Goal: Information Seeking & Learning: Learn about a topic

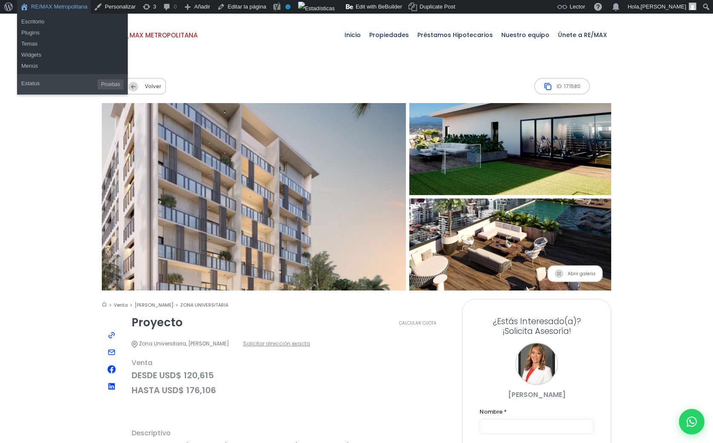
click at [54, 7] on link "RE/MAX Metropolitana" at bounding box center [54, 7] width 74 height 14
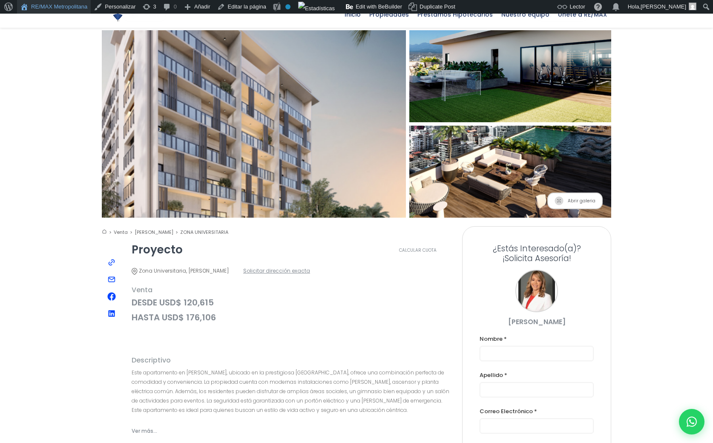
scroll to position [75, 0]
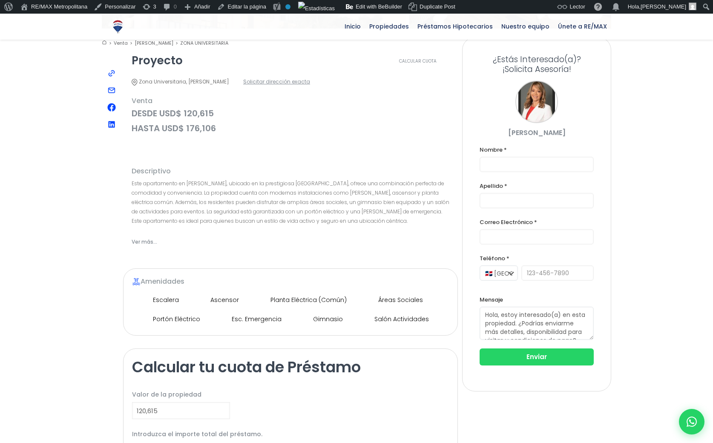
scroll to position [261, 0]
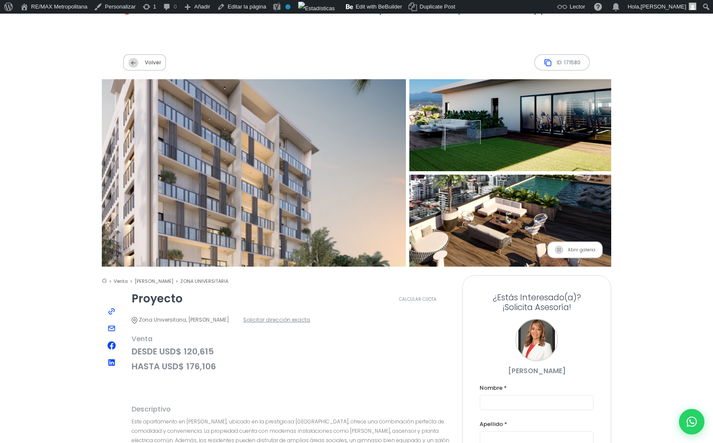
scroll to position [21, 0]
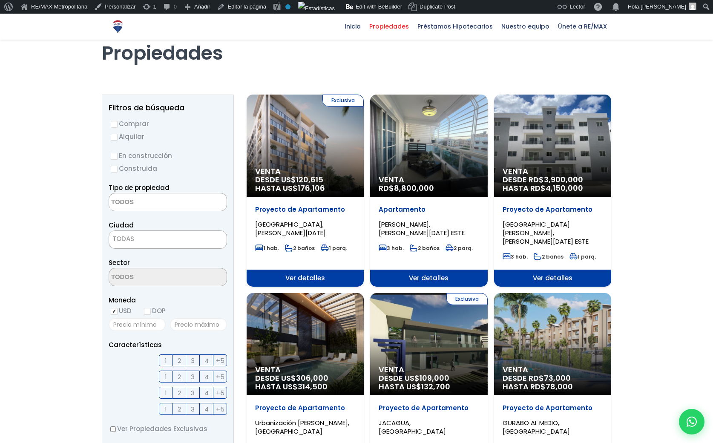
scroll to position [39, 0]
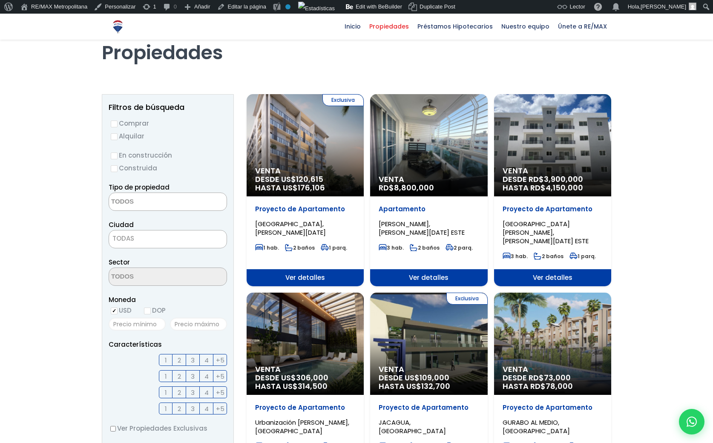
click at [338, 153] on div "Exclusiva Venta DESDE US$ 120,615 HASTA US$ 176,106" at bounding box center [305, 145] width 117 height 102
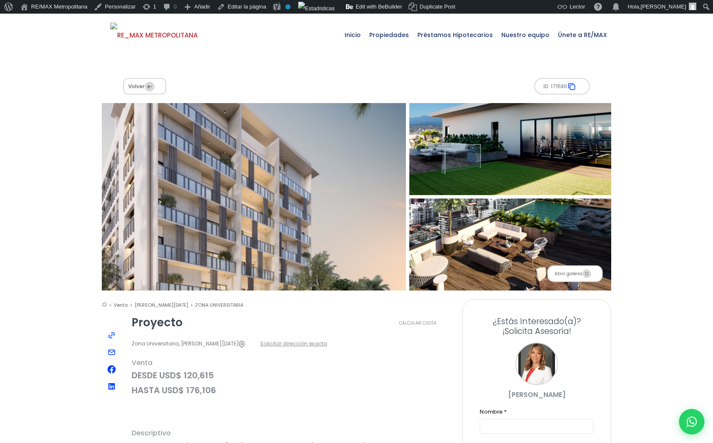
click at [221, 89] on div "Volver ID 171580" at bounding box center [356, 86] width 509 height 34
click at [281, 90] on div "Volver ID 171580" at bounding box center [356, 86] width 509 height 34
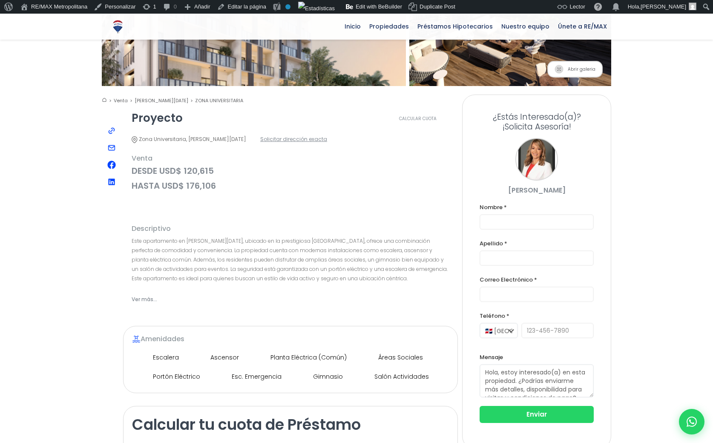
scroll to position [203, 0]
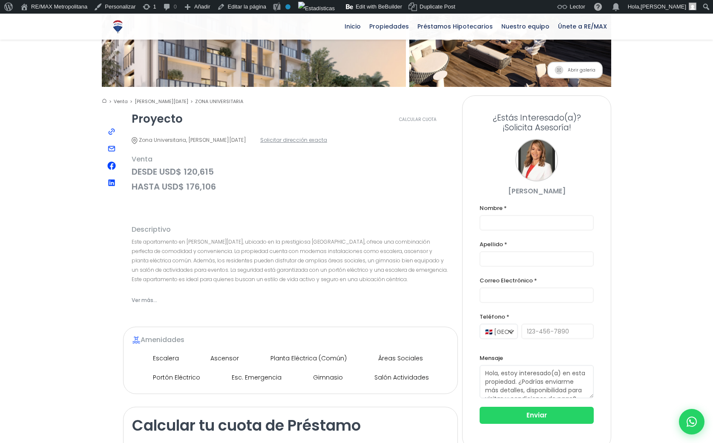
click at [263, 188] on div "Abrir galeria" at bounding box center [290, 146] width 335 height 118
click at [269, 181] on span "HASTA USD$ 176,106" at bounding box center [291, 186] width 318 height 11
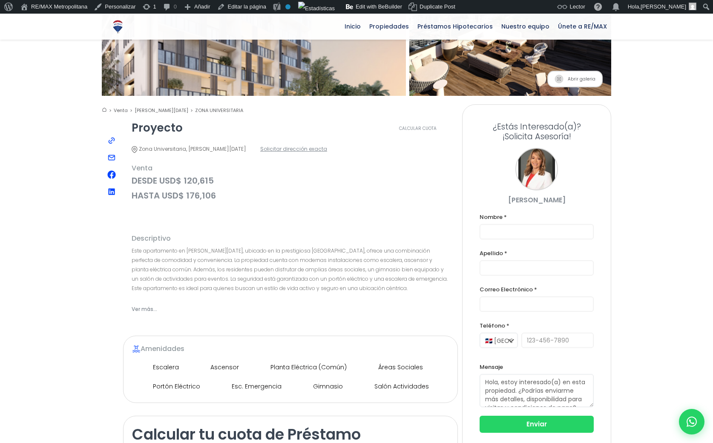
scroll to position [193, 0]
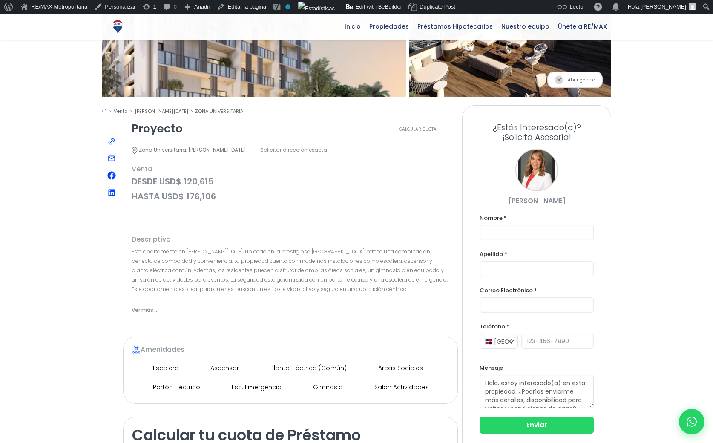
click at [330, 191] on span "HASTA USD$ 176,106" at bounding box center [291, 196] width 318 height 11
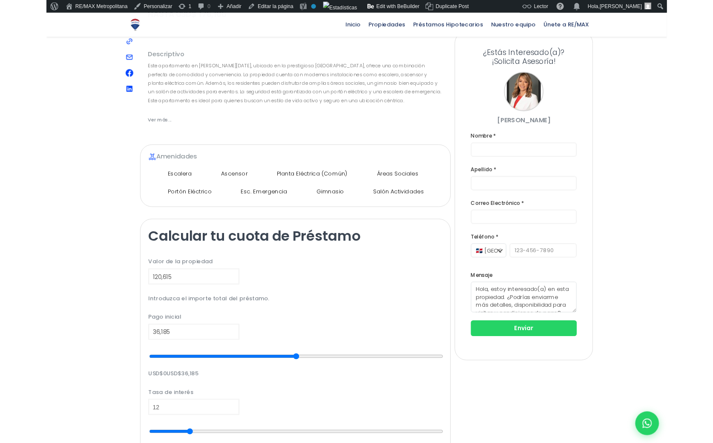
scroll to position [373, 0]
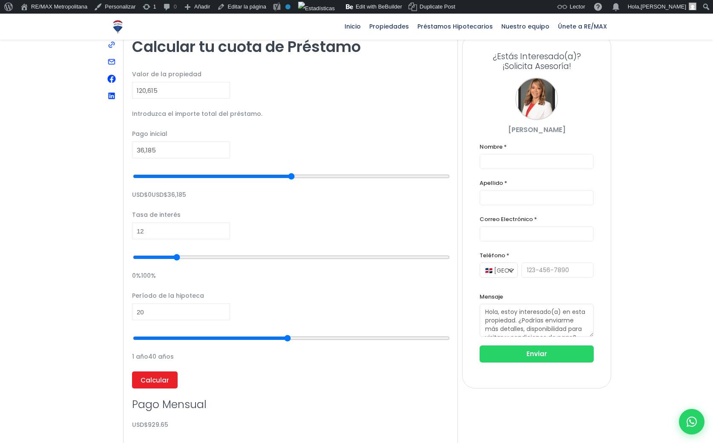
scroll to position [619, 0]
